Goal: Transaction & Acquisition: Book appointment/travel/reservation

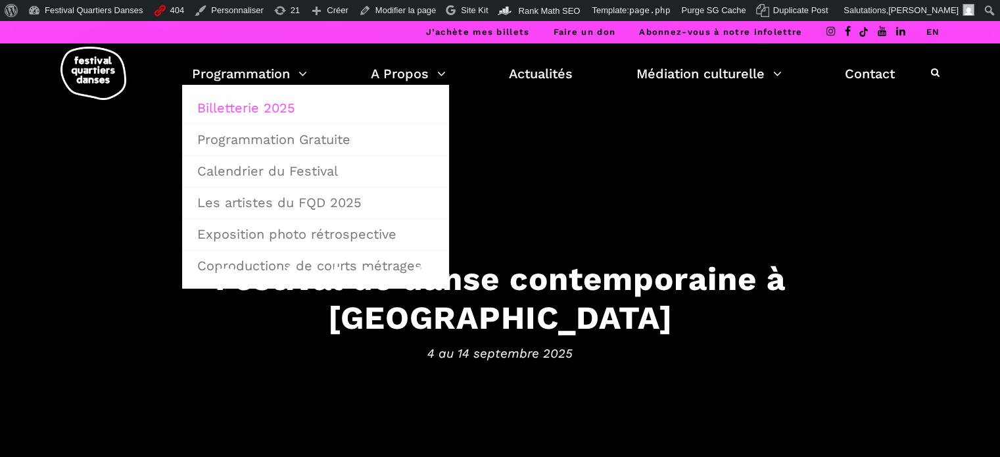
click at [271, 106] on link "Billetterie 2025" at bounding box center [315, 108] width 252 height 30
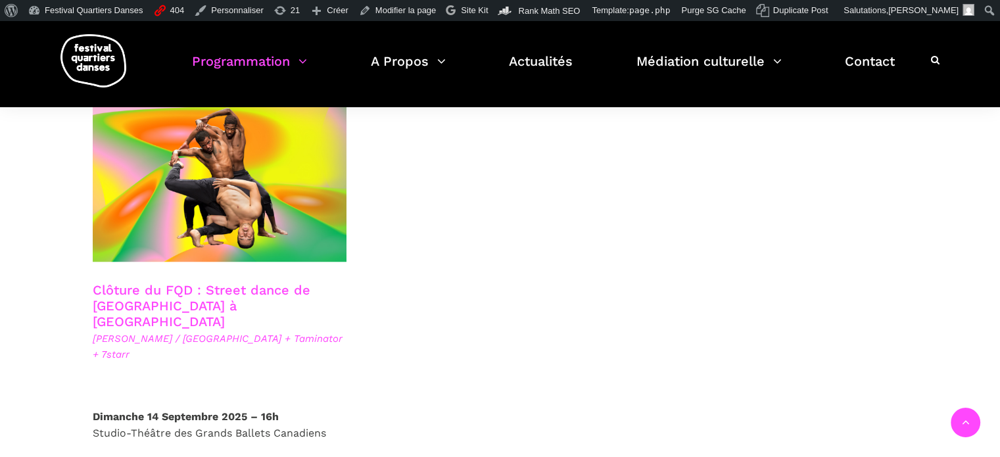
scroll to position [2324, 0]
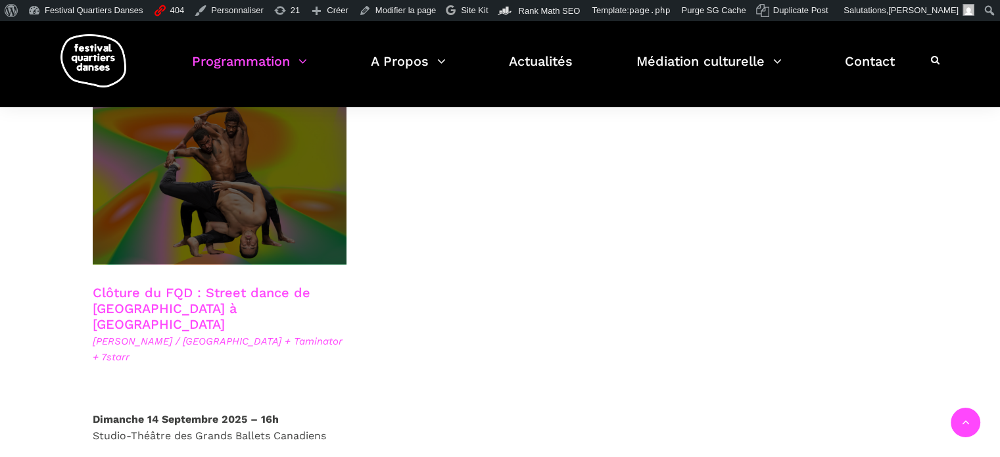
click at [270, 176] on span at bounding box center [220, 180] width 254 height 170
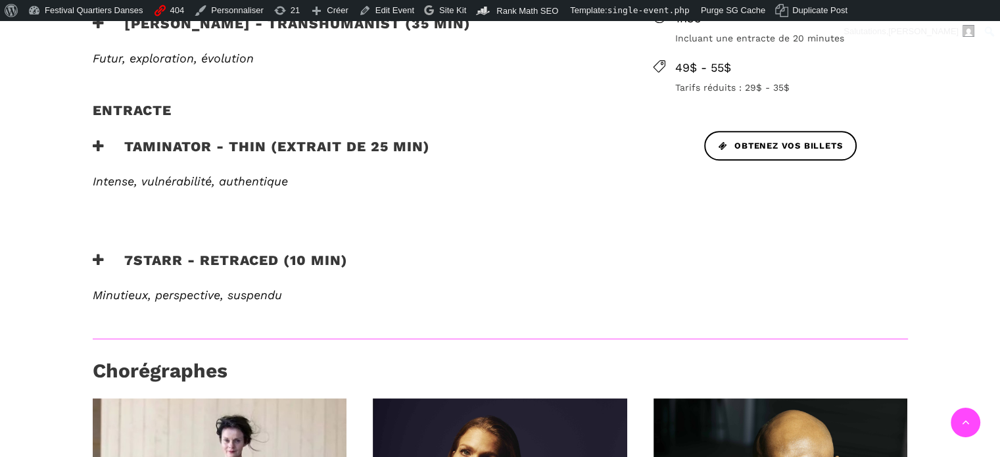
scroll to position [613, 0]
